Goal: Task Accomplishment & Management: Manage account settings

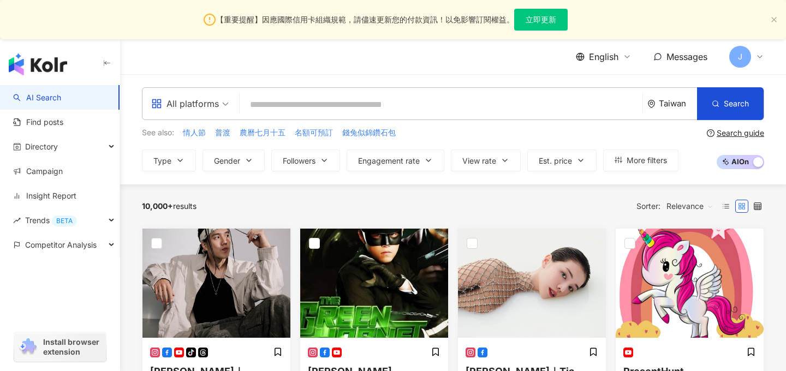
click at [600, 61] on span "English" at bounding box center [603, 57] width 29 height 12
click at [599, 83] on div "繁體中文" at bounding box center [610, 81] width 55 height 19
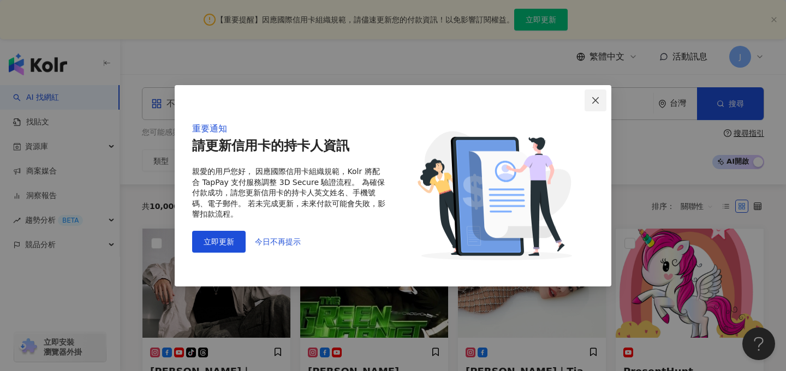
click at [598, 104] on icon "close" at bounding box center [595, 100] width 9 height 9
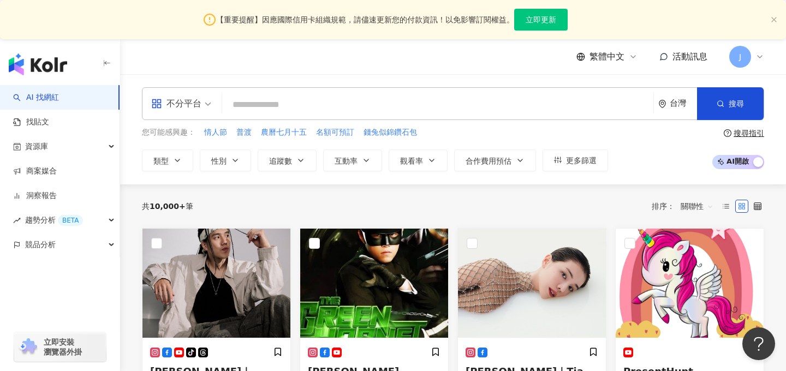
click at [745, 64] on span "J" at bounding box center [740, 57] width 22 height 22
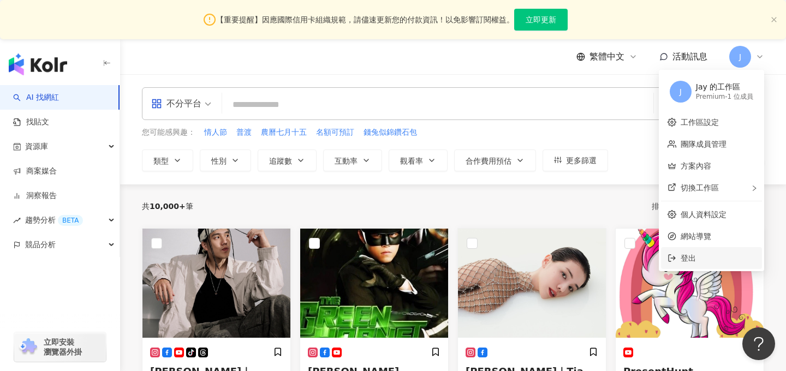
click at [686, 253] on span "登出" at bounding box center [717, 258] width 75 height 12
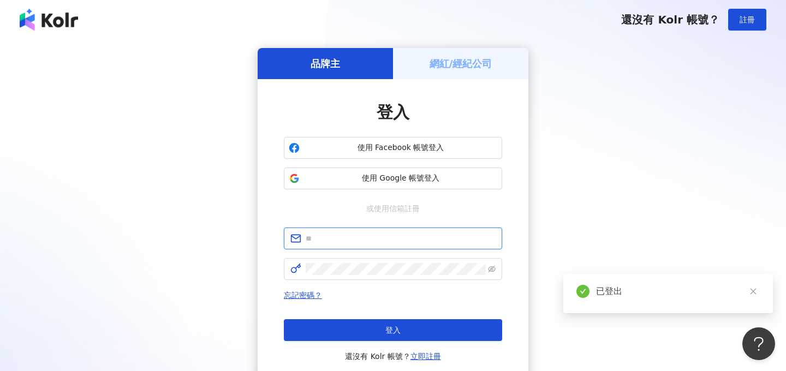
click at [396, 237] on input "text" at bounding box center [401, 238] width 190 height 12
type input "*"
type input "**********"
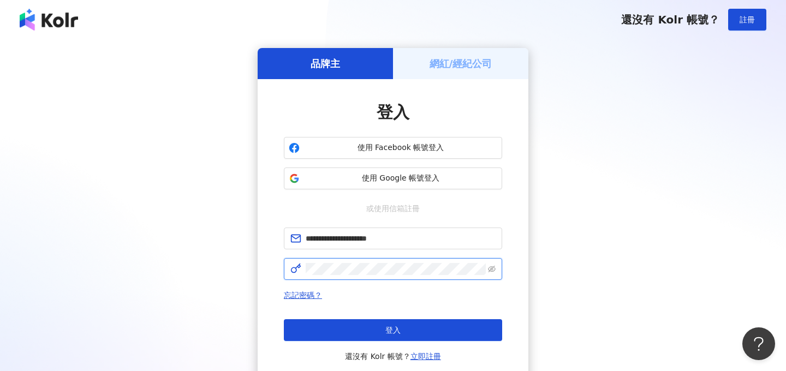
click button "登入" at bounding box center [393, 330] width 218 height 22
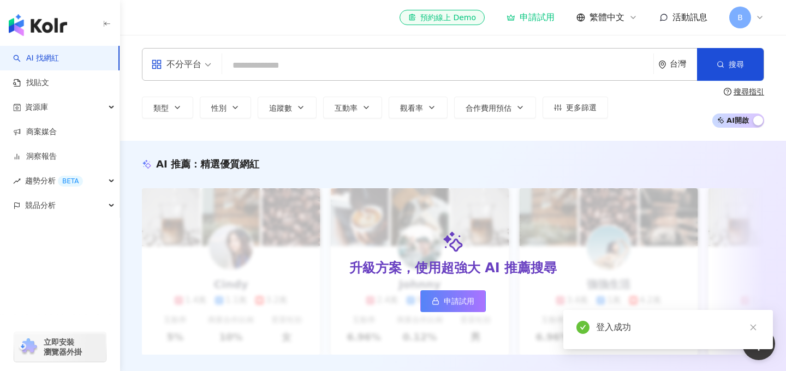
click at [742, 14] on span "B" at bounding box center [740, 18] width 22 height 22
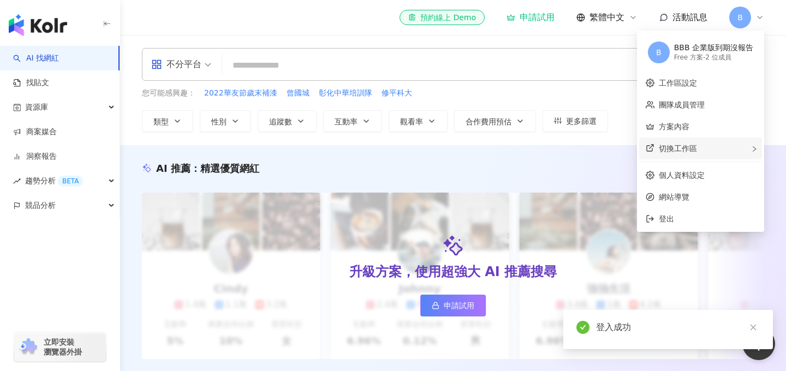
click at [692, 154] on div "切換工作區" at bounding box center [700, 148] width 123 height 22
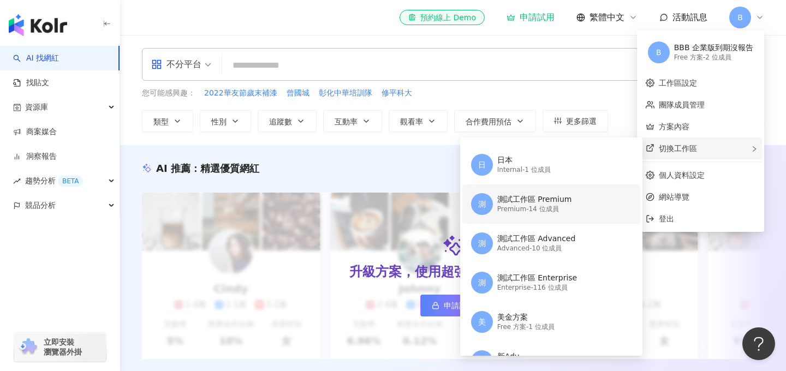
scroll to position [465, 0]
click at [530, 210] on div "Premium - 14 位成員" at bounding box center [534, 209] width 75 height 9
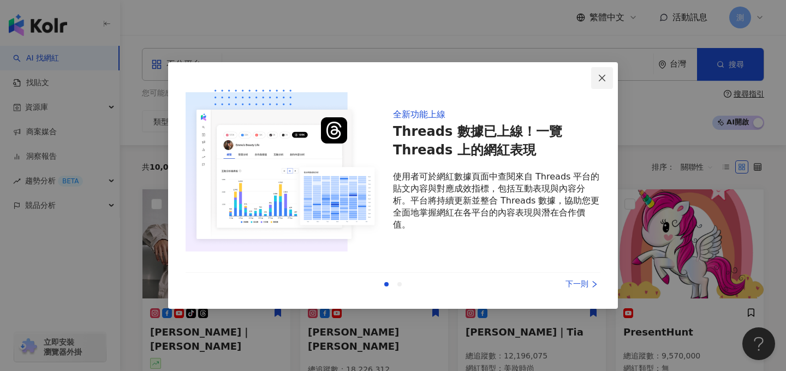
click at [602, 81] on icon "close" at bounding box center [601, 78] width 9 height 9
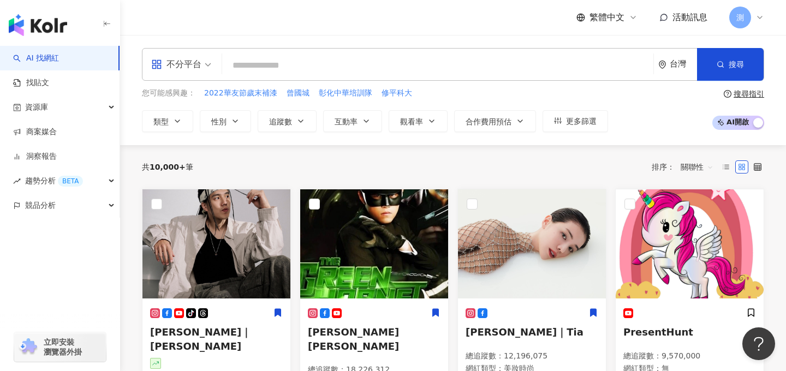
click at [742, 21] on span "測" at bounding box center [740, 17] width 8 height 12
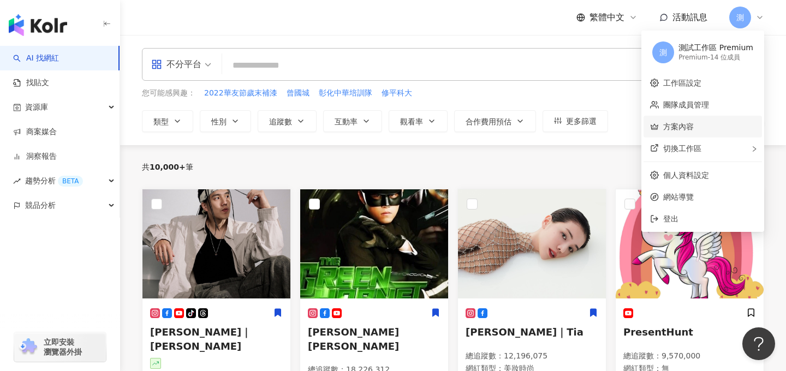
click at [693, 129] on link "方案內容" at bounding box center [678, 126] width 31 height 9
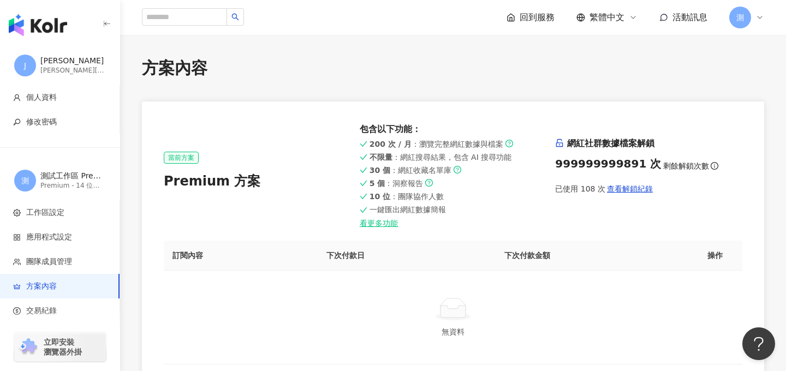
click at [738, 17] on span "測" at bounding box center [740, 17] width 8 height 12
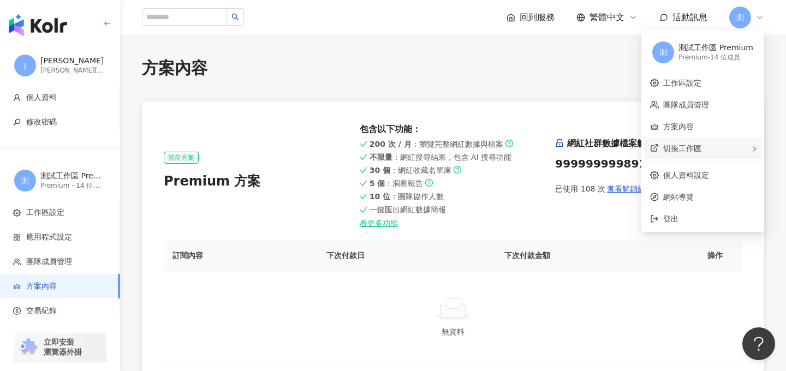
click at [694, 152] on span "切換工作區" at bounding box center [682, 148] width 38 height 9
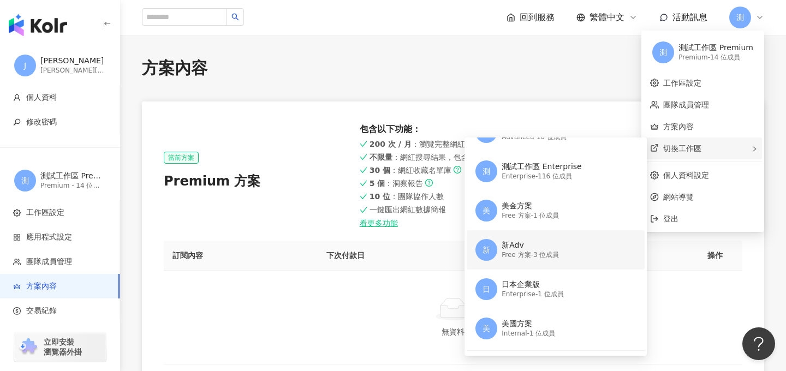
scroll to position [596, 0]
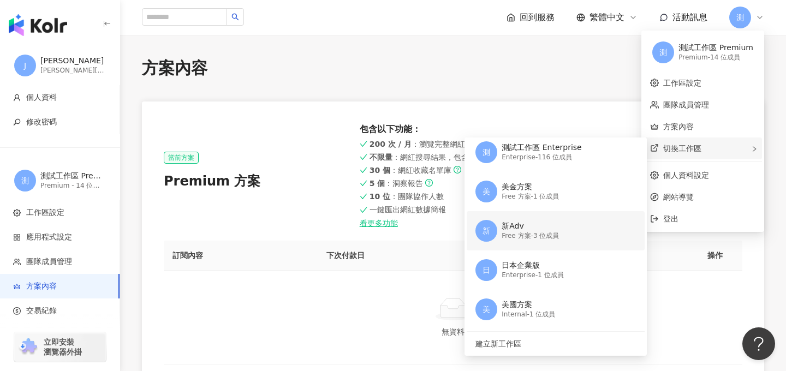
click at [559, 225] on div "新Adv" at bounding box center [529, 226] width 57 height 11
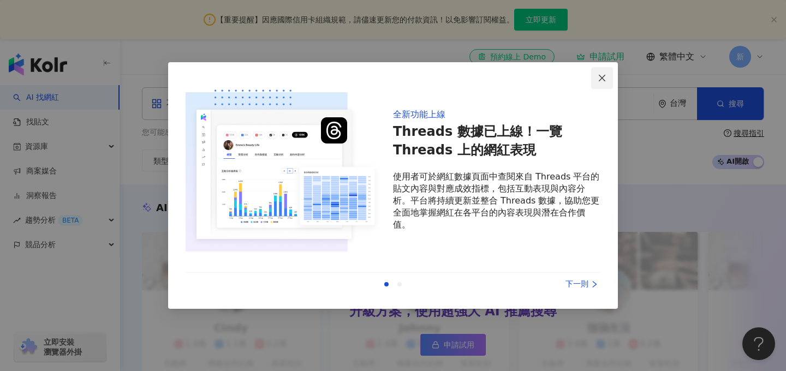
click at [604, 83] on button "Close" at bounding box center [602, 78] width 22 height 22
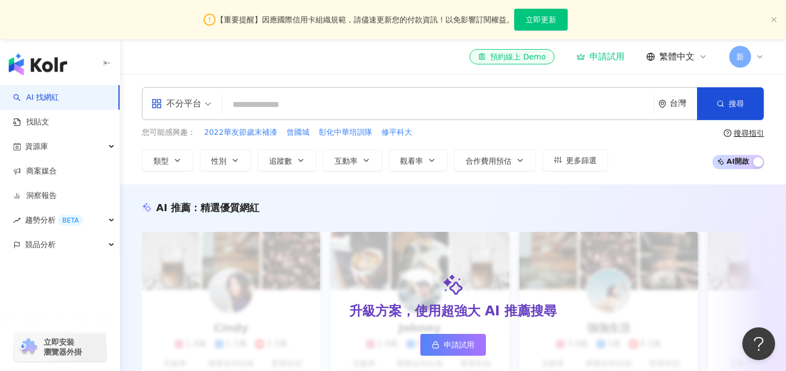
click at [662, 57] on span "繁體中文" at bounding box center [676, 57] width 35 height 12
click at [667, 112] on div "English" at bounding box center [682, 110] width 55 height 19
